Goal: Navigation & Orientation: Find specific page/section

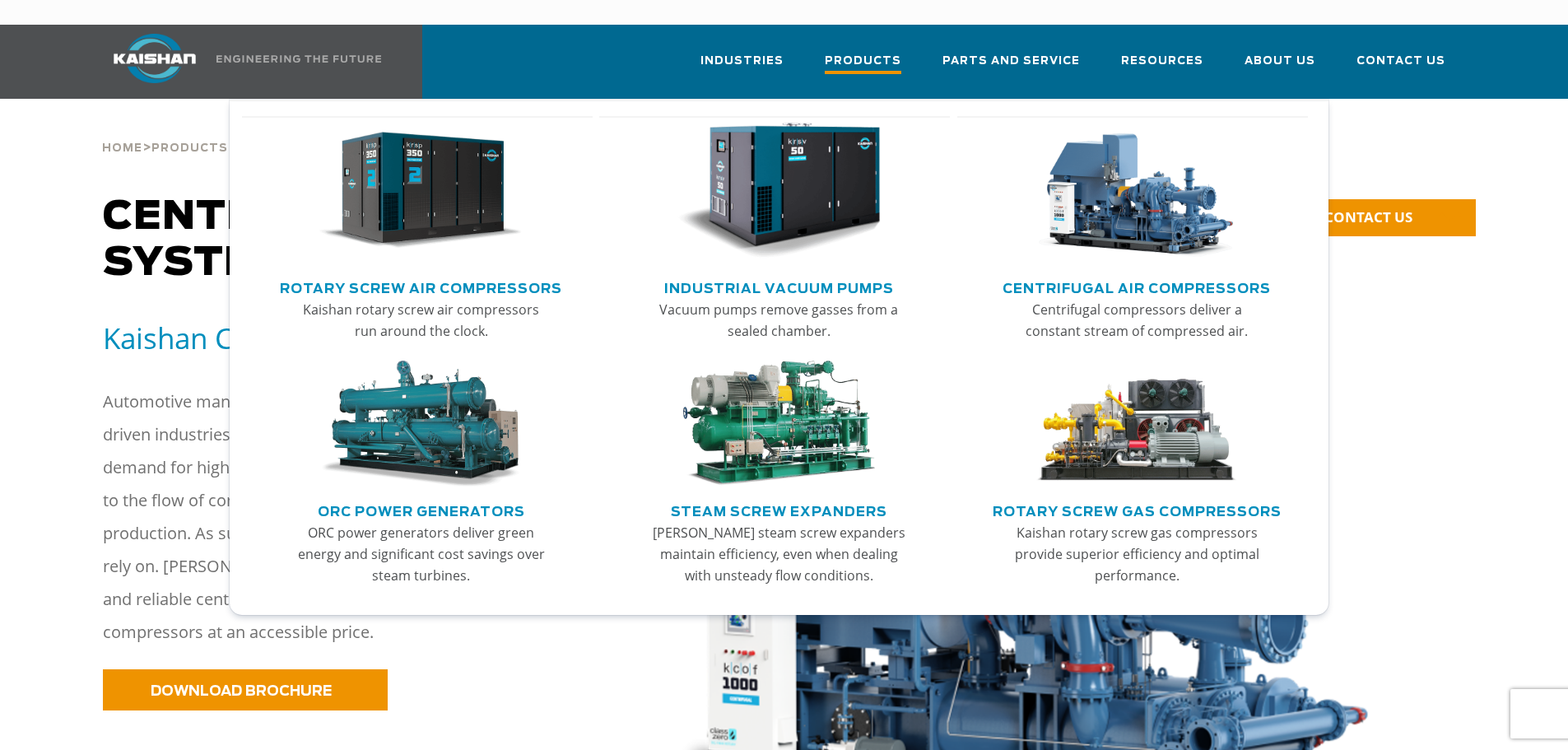
click at [901, 52] on span "Products" at bounding box center [864, 62] width 77 height 22
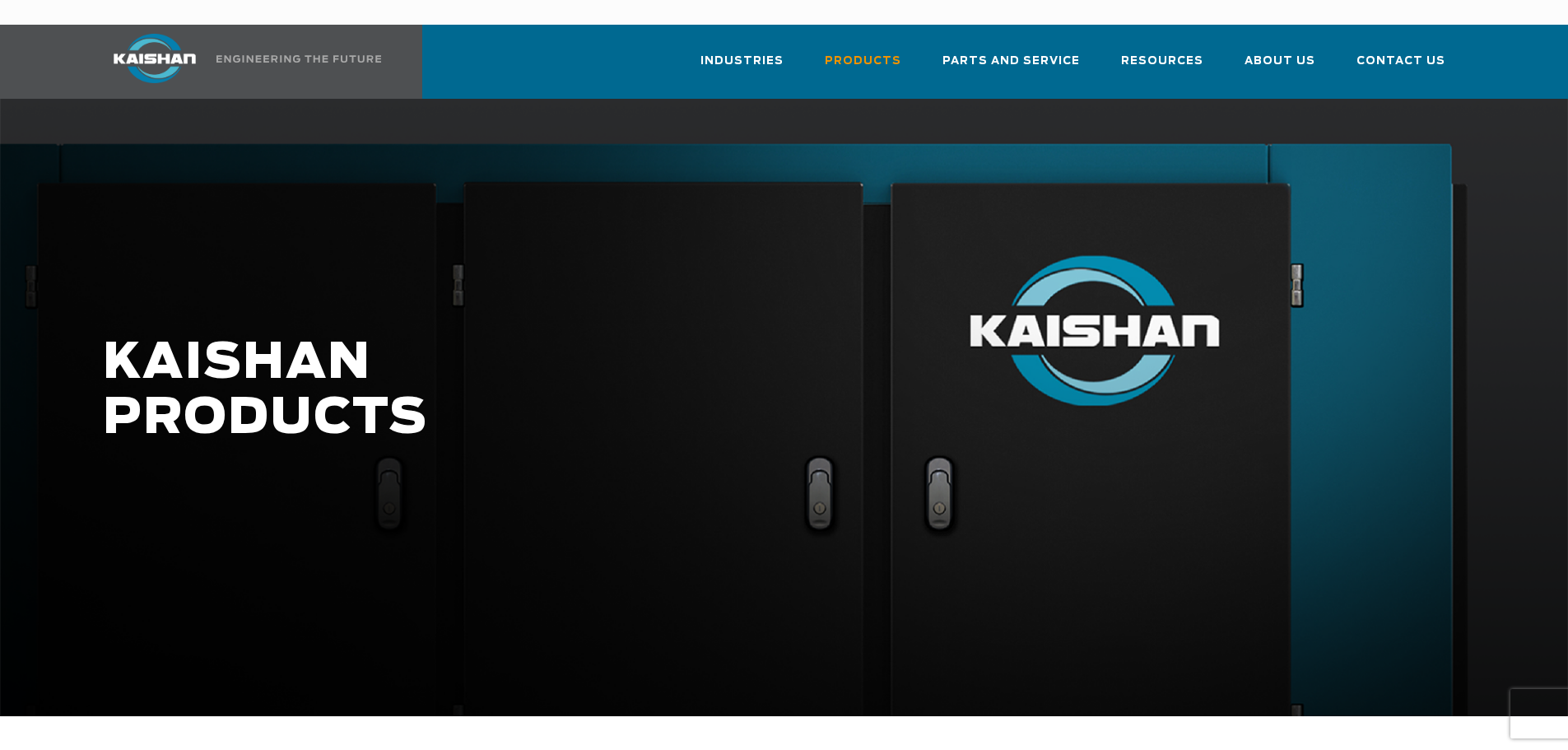
click at [141, 36] on img at bounding box center [155, 58] width 124 height 49
